Goal: Task Accomplishment & Management: Complete application form

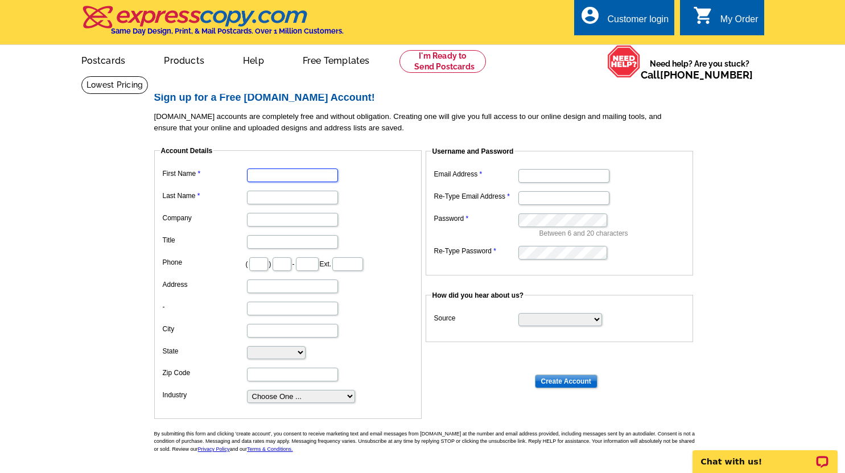
click at [300, 173] on input "First Name" at bounding box center [292, 175] width 91 height 14
type input "Stafinee"
type input "Spears"
type input "228"
type input "860"
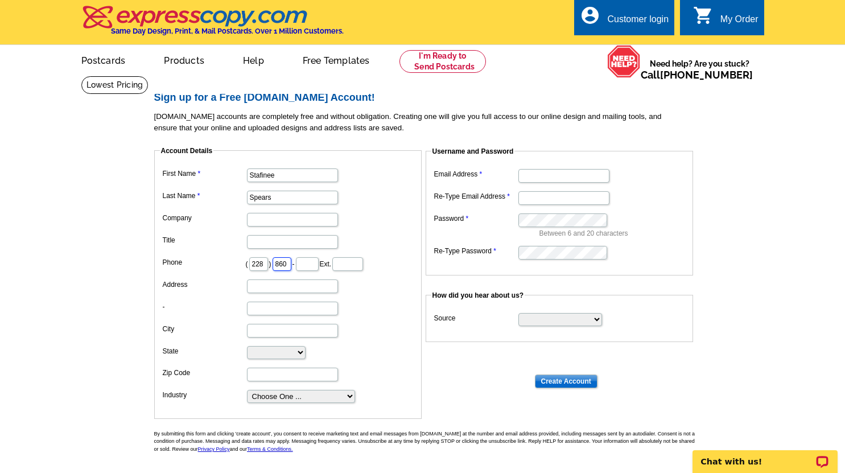
type input "7935"
type input "[STREET_ADDRESS]"
type input "Biloxi"
select select "MS"
type input "39532"
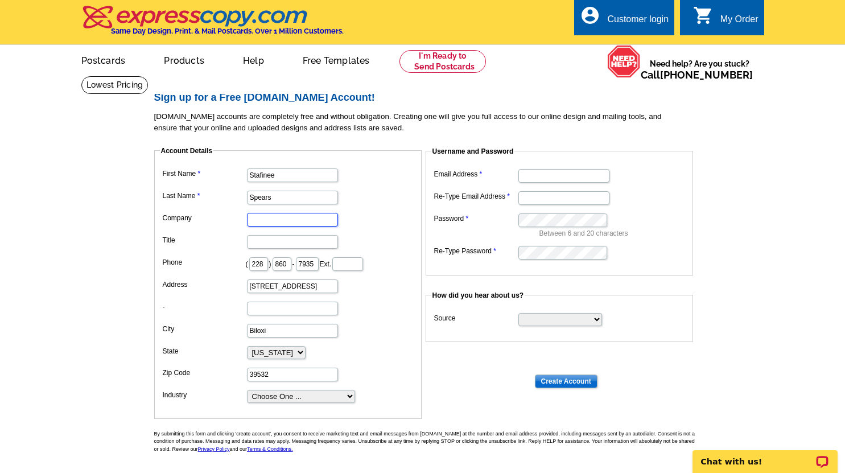
click at [270, 220] on input "Company" at bounding box center [292, 220] width 91 height 14
type input "AM Equity Realty LLC"
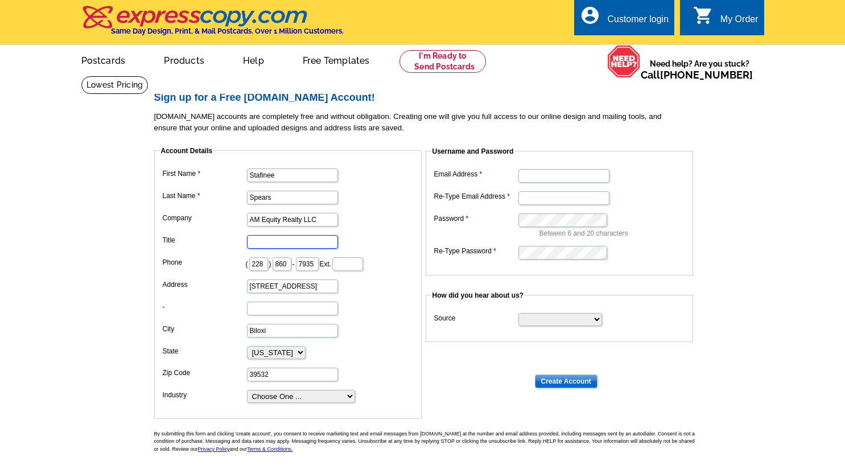
click at [272, 243] on input "Title" at bounding box center [292, 242] width 91 height 14
type input "r"
type input "Realtor"
click at [350, 397] on select "Choose One ... Residential Real Estate Accounting Agriculture Architecture Arts…" at bounding box center [301, 396] width 108 height 13
select select "3"
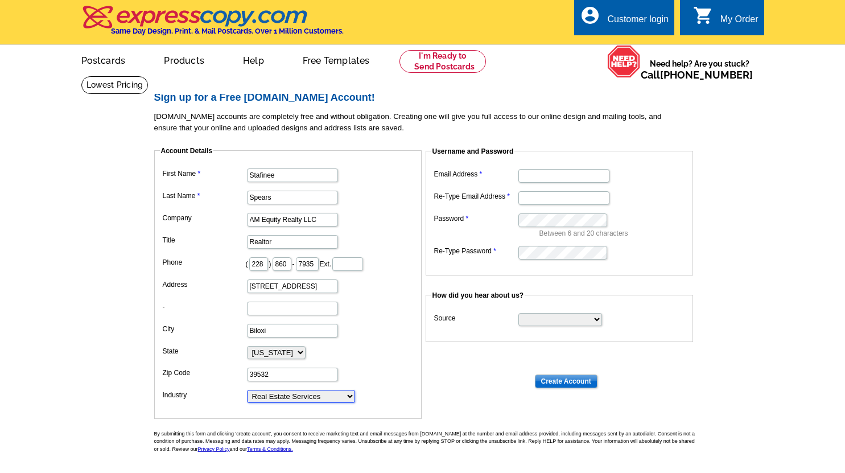
click at [247, 391] on select "Choose One ... Residential Real Estate Accounting Agriculture Architecture Arts…" at bounding box center [301, 396] width 108 height 13
click at [564, 176] on input "Email Address" at bounding box center [563, 176] width 91 height 14
paste input "[EMAIL_ADDRESS][DOMAIN_NAME]"
type input "[EMAIL_ADDRESS][DOMAIN_NAME]"
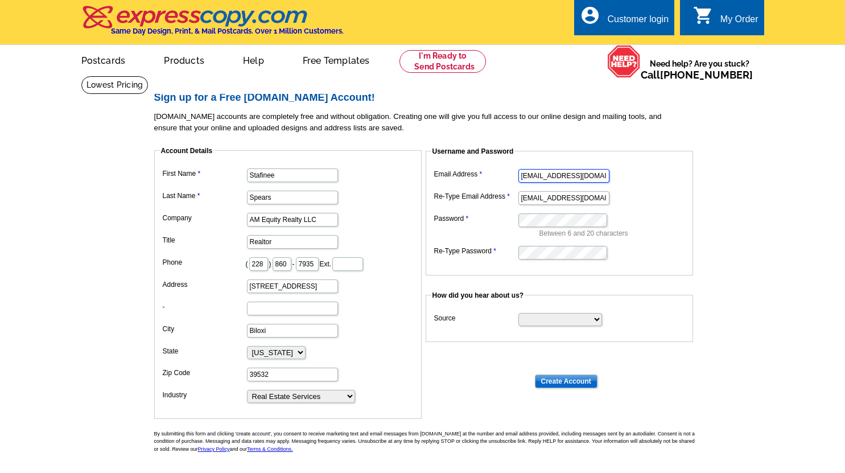
type input "[EMAIL_ADDRESS][DOMAIN_NAME]"
click at [597, 321] on select "Search Engine Television Ad Direct Mail Postcard Email Referred by a friend Oth…" at bounding box center [560, 319] width 84 height 13
select select "other"
click at [518, 314] on select "Search Engine Television Ad Direct Mail Postcard Email Referred by a friend Oth…" at bounding box center [560, 319] width 84 height 13
click at [568, 379] on input "Create Account" at bounding box center [566, 381] width 63 height 14
